Goal: Information Seeking & Learning: Check status

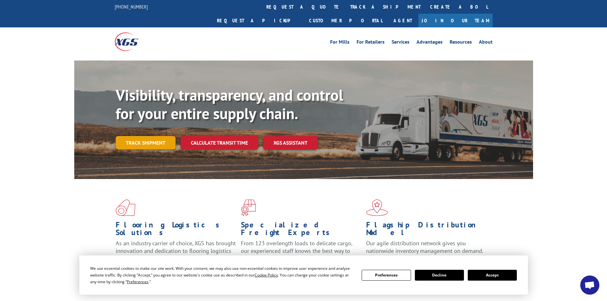
click at [137, 136] on link "Track shipment" at bounding box center [146, 142] width 60 height 13
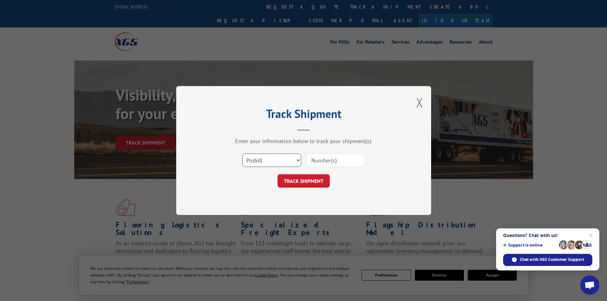
click at [278, 156] on select "Select category... Probill BOL PO" at bounding box center [272, 160] width 59 height 13
select select "bol"
click at [243, 154] on select "Select category... Probill BOL PO" at bounding box center [272, 160] width 59 height 13
click at [326, 160] on input at bounding box center [335, 160] width 59 height 13
paste input "466439"
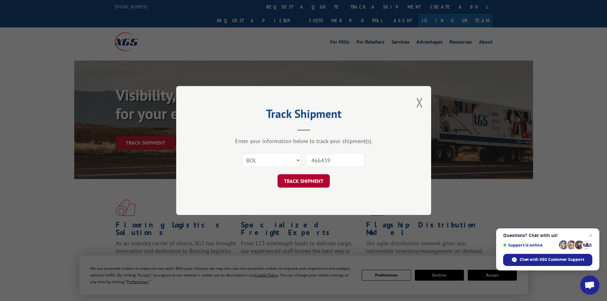
type input "466439"
click at [315, 182] on button "TRACK SHIPMENT" at bounding box center [304, 180] width 52 height 13
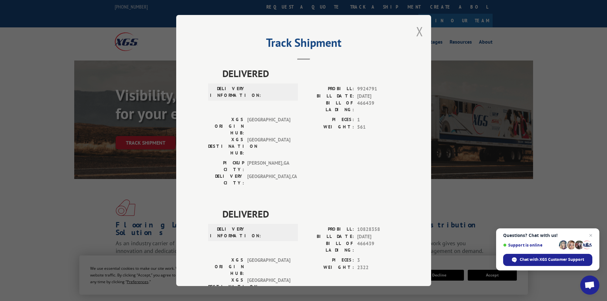
click at [418, 30] on button "Close modal" at bounding box center [419, 31] width 7 height 17
